Goal: Contribute content: Add original content to the website for others to see

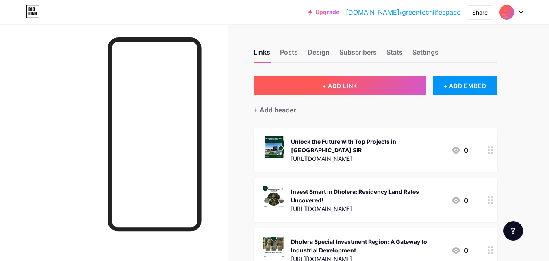
click at [306, 86] on button "+ ADD LINK" at bounding box center [340, 86] width 173 height 20
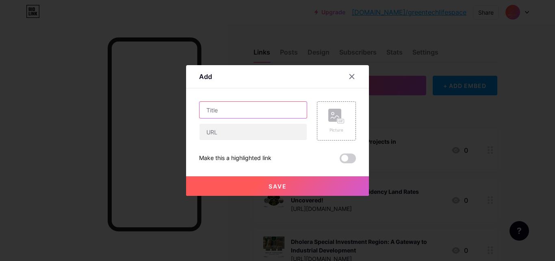
click at [240, 108] on input "text" at bounding box center [253, 110] width 107 height 16
paste input "Experience the Dholera Smart City Project's Modern Infrastructure"
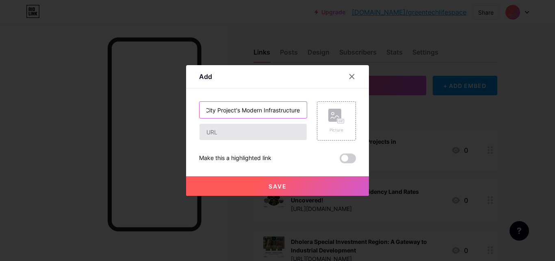
type input "Experience the Dholera Smart City Project's Modern Infrastructure"
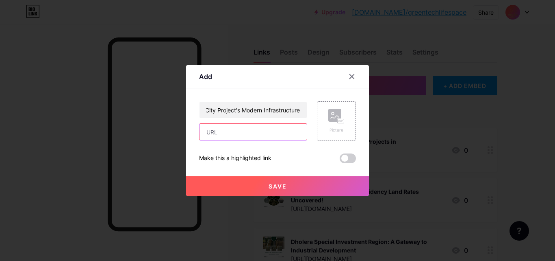
click at [244, 137] on input "text" at bounding box center [253, 132] width 107 height 16
paste input "[URL][DOMAIN_NAME]"
type input "[URL][DOMAIN_NAME]"
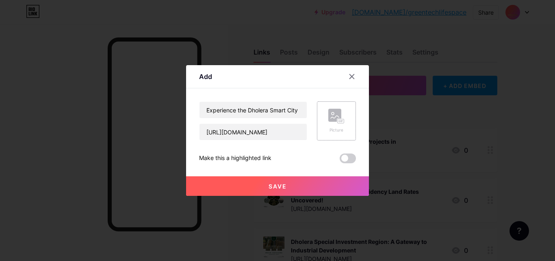
click at [333, 117] on icon at bounding box center [335, 116] width 8 height 2
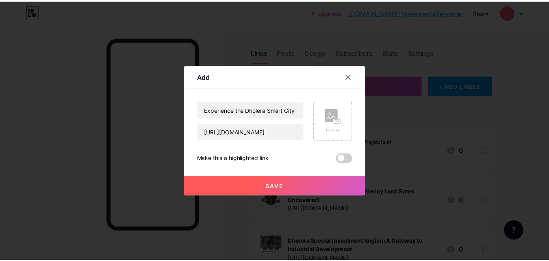
scroll to position [0, 0]
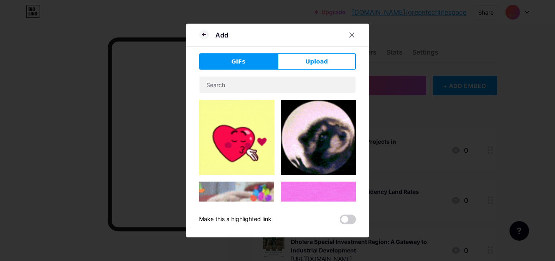
click at [299, 50] on div "Add GIFs Upload Content YouTube Play YouTube video without leaving your page. A…" at bounding box center [277, 130] width 183 height 213
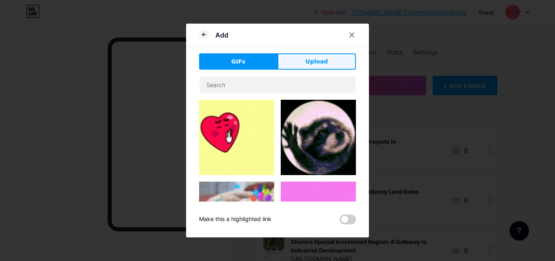
click at [300, 58] on button "Upload" at bounding box center [317, 61] width 78 height 16
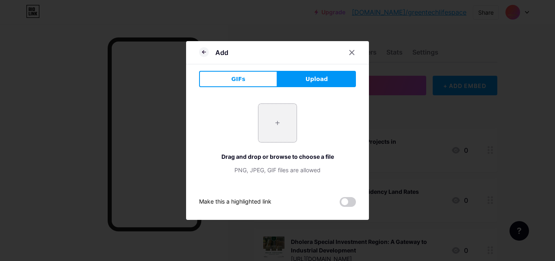
click at [272, 128] on input "file" at bounding box center [278, 123] width 38 height 38
type input "C:\fakepath\Projects-1.png"
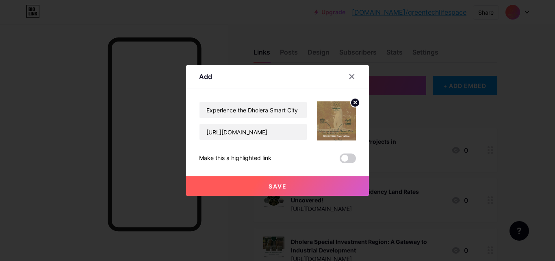
click at [297, 186] on button "Save" at bounding box center [277, 186] width 183 height 20
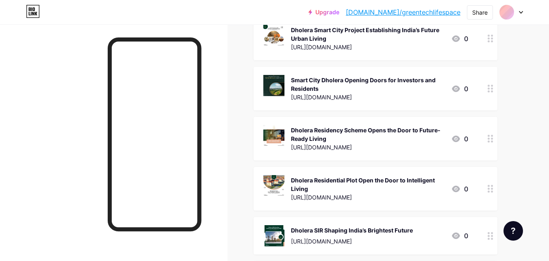
scroll to position [631, 0]
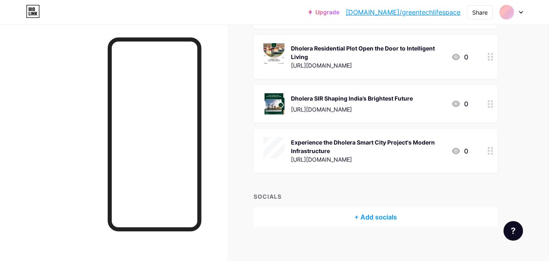
click at [321, 138] on div "Experience the Dholera Smart City Project's Modern Infrastructure" at bounding box center [368, 146] width 154 height 17
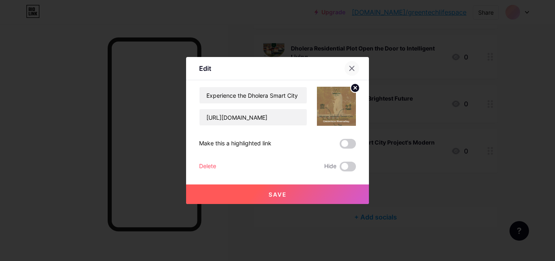
click at [352, 70] on icon at bounding box center [352, 68] width 7 height 7
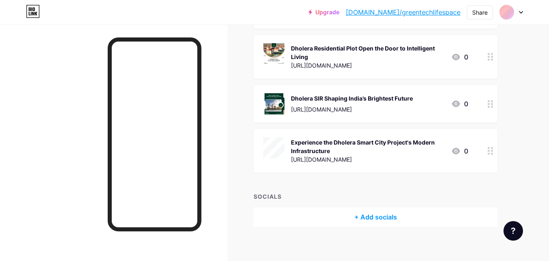
click at [337, 138] on div "Experience the Dholera Smart City Project's Modern Infrastructure" at bounding box center [368, 146] width 154 height 17
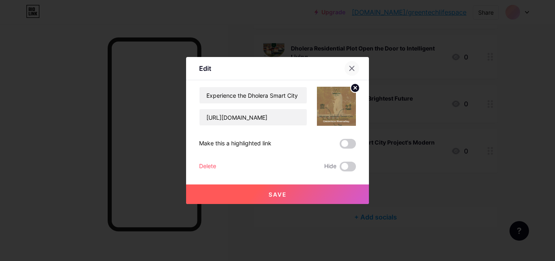
click at [352, 67] on icon at bounding box center [352, 68] width 7 height 7
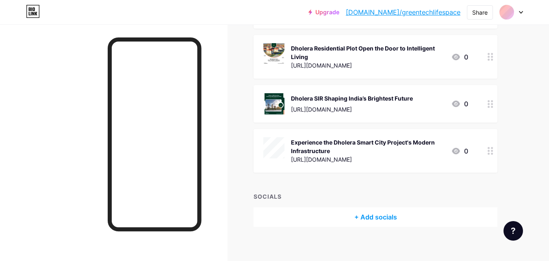
click at [351, 138] on div "Experience the Dholera Smart City Project's Modern Infrastructure" at bounding box center [368, 146] width 154 height 17
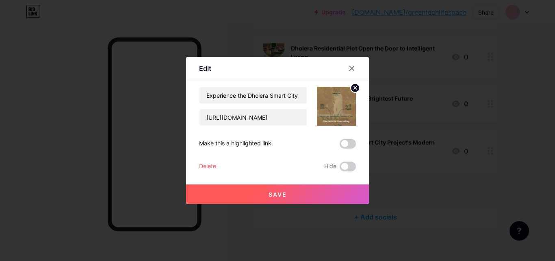
click at [351, 136] on div "Experience the Dholera Smart City Project's Modern Infrastructure https://www.g…" at bounding box center [277, 129] width 157 height 85
click at [355, 66] on div at bounding box center [352, 68] width 15 height 15
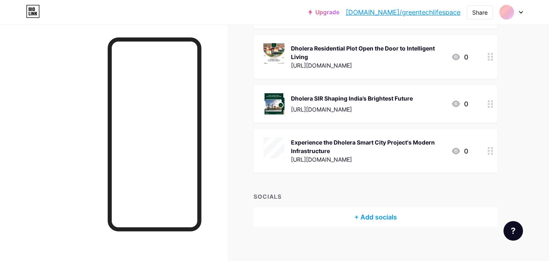
click at [350, 138] on div "Experience the Dholera Smart City Project's Modern Infrastructure" at bounding box center [368, 146] width 154 height 17
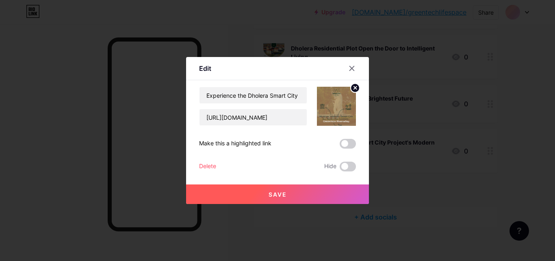
drag, startPoint x: 348, startPoint y: 138, endPoint x: 361, endPoint y: 60, distance: 79.1
click at [364, 30] on div at bounding box center [277, 130] width 555 height 261
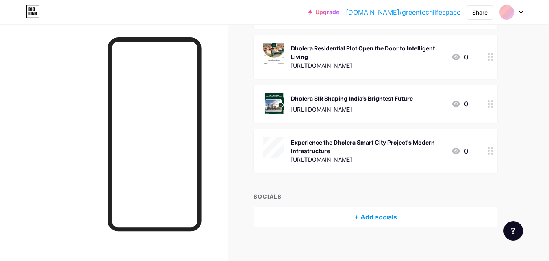
drag, startPoint x: 356, startPoint y: 134, endPoint x: 334, endPoint y: 186, distance: 56.7
click at [337, 192] on div "SOCIALS" at bounding box center [376, 196] width 244 height 9
